Goal: Check status: Check status

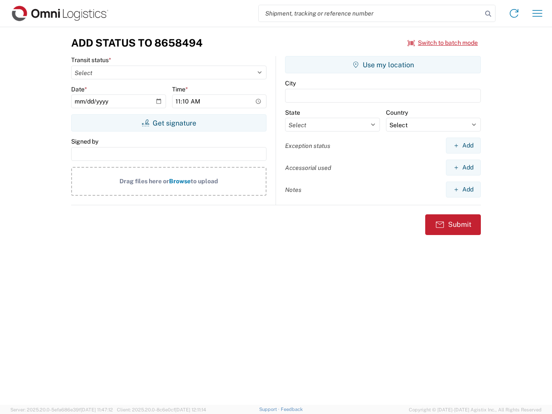
click at [370, 13] on input "search" at bounding box center [370, 13] width 223 height 16
click at [488, 14] on icon at bounding box center [488, 14] width 12 height 12
click at [514, 13] on icon at bounding box center [514, 13] width 14 height 14
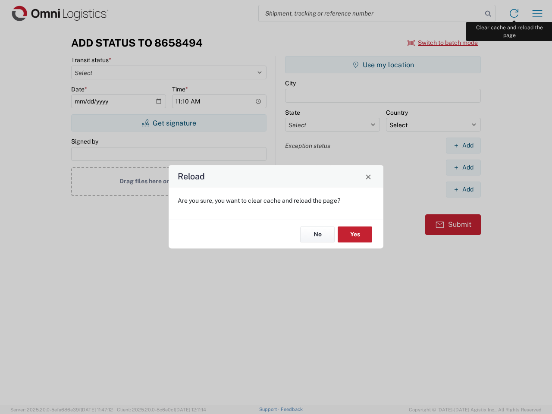
click at [537, 13] on div "Reload Are you sure, you want to clear cache and reload the page? No Yes" at bounding box center [276, 207] width 552 height 414
click at [443, 43] on div "Reload Are you sure, you want to clear cache and reload the page? No Yes" at bounding box center [276, 207] width 552 height 414
click at [169, 123] on div "Reload Are you sure, you want to clear cache and reload the page? No Yes" at bounding box center [276, 207] width 552 height 414
click at [383, 65] on div "Reload Are you sure, you want to clear cache and reload the page? No Yes" at bounding box center [276, 207] width 552 height 414
click at [463, 145] on div "Reload Are you sure, you want to clear cache and reload the page? No Yes" at bounding box center [276, 207] width 552 height 414
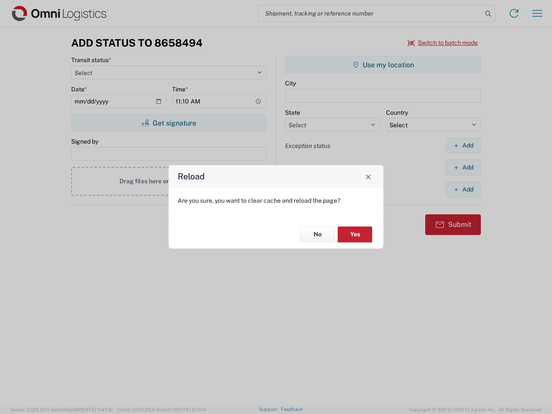
click at [463, 167] on div "Reload Are you sure, you want to clear cache and reload the page? No Yes" at bounding box center [276, 207] width 552 height 414
click at [463, 189] on div "Reload Are you sure, you want to clear cache and reload the page? No Yes" at bounding box center [276, 207] width 552 height 414
